Goal: Task Accomplishment & Management: Manage account settings

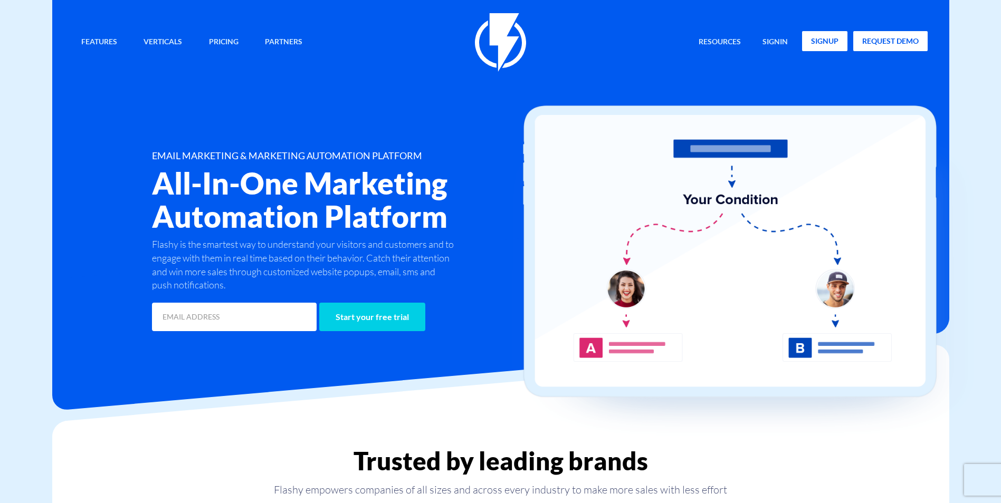
click at [814, 46] on link "signup" at bounding box center [824, 41] width 45 height 20
click at [776, 40] on link "signin" at bounding box center [774, 42] width 41 height 23
